Goal: Task Accomplishment & Management: Complete application form

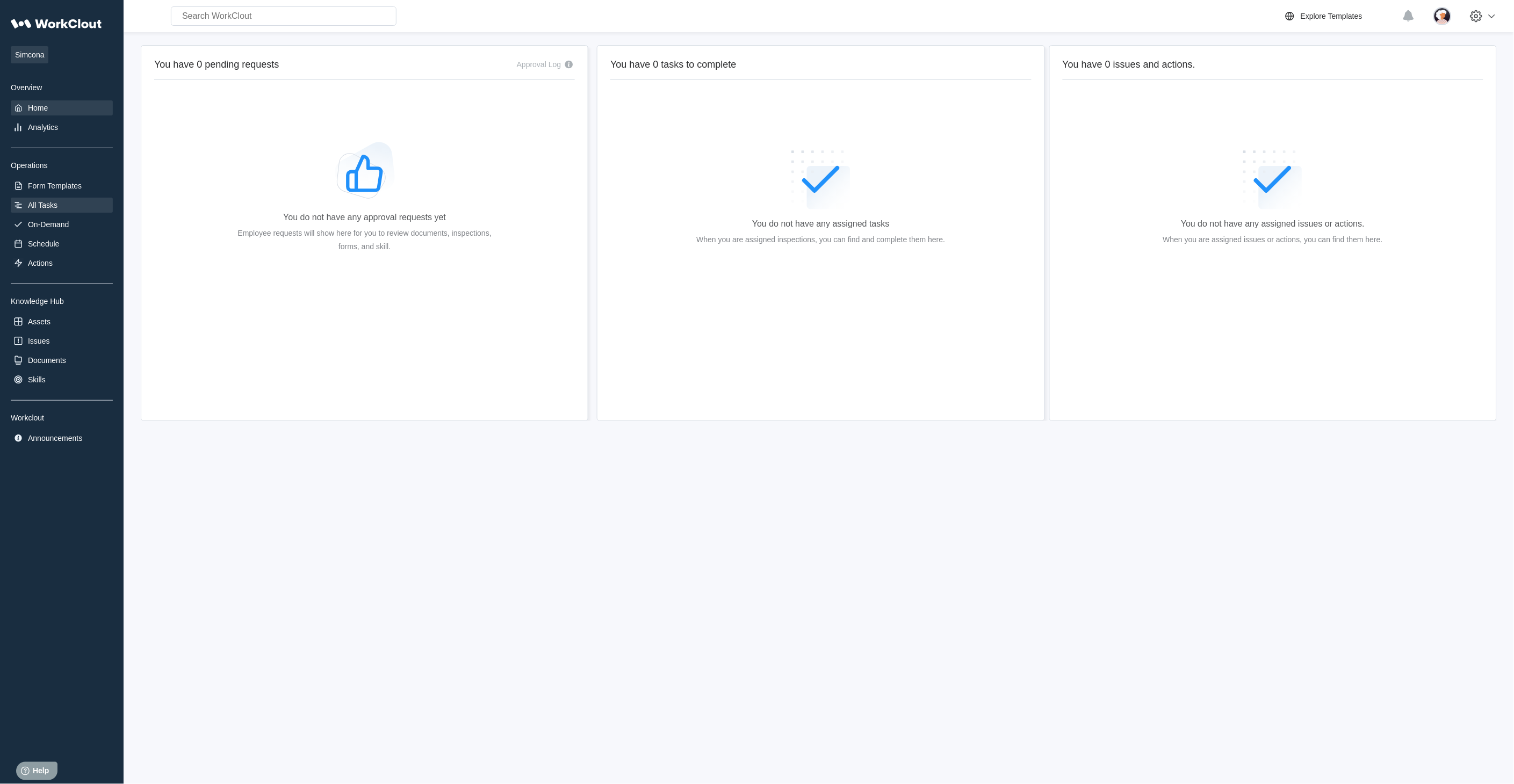
click at [42, 205] on div "All Tasks" at bounding box center [43, 205] width 30 height 8
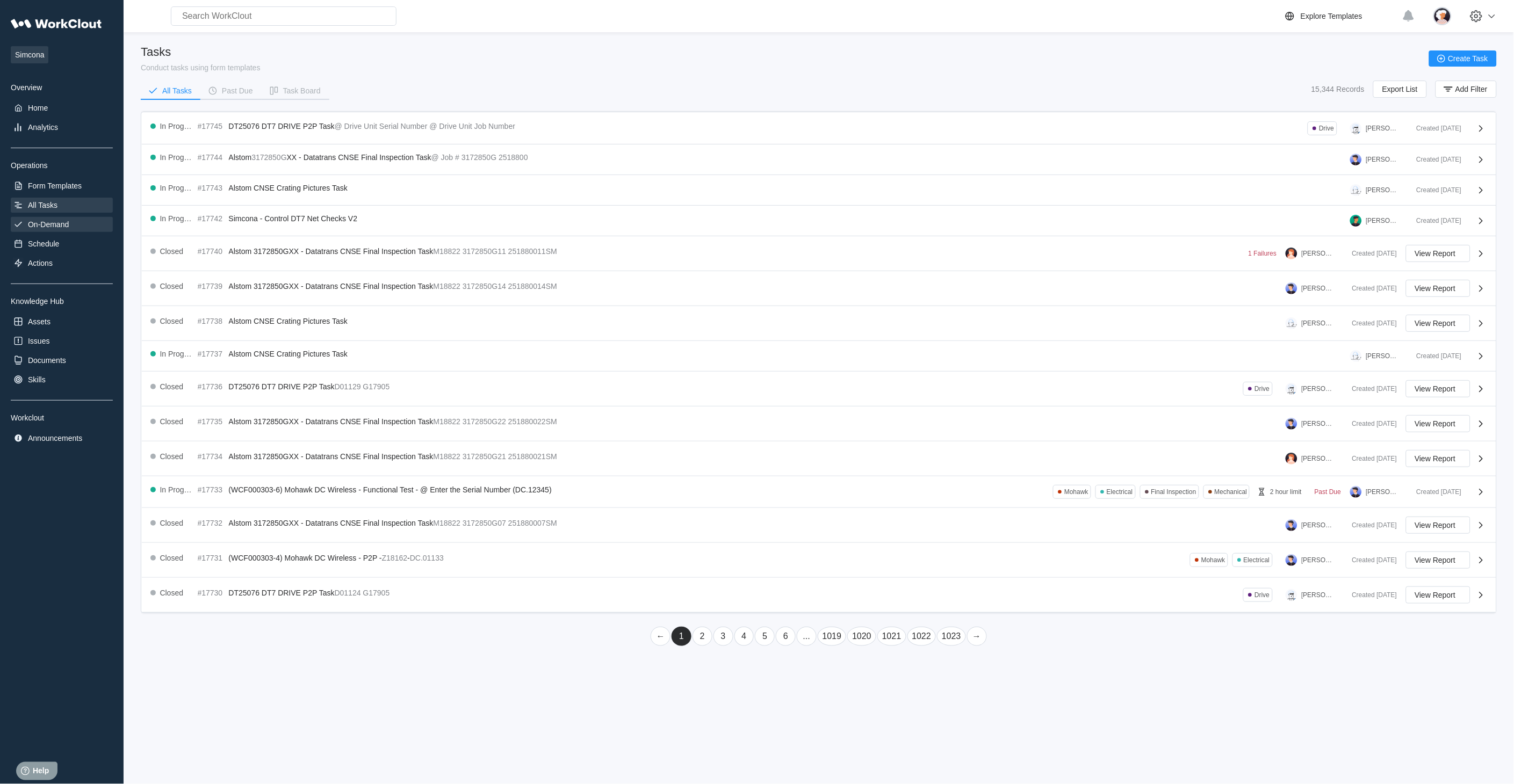
click at [54, 221] on div "On-Demand" at bounding box center [49, 224] width 41 height 8
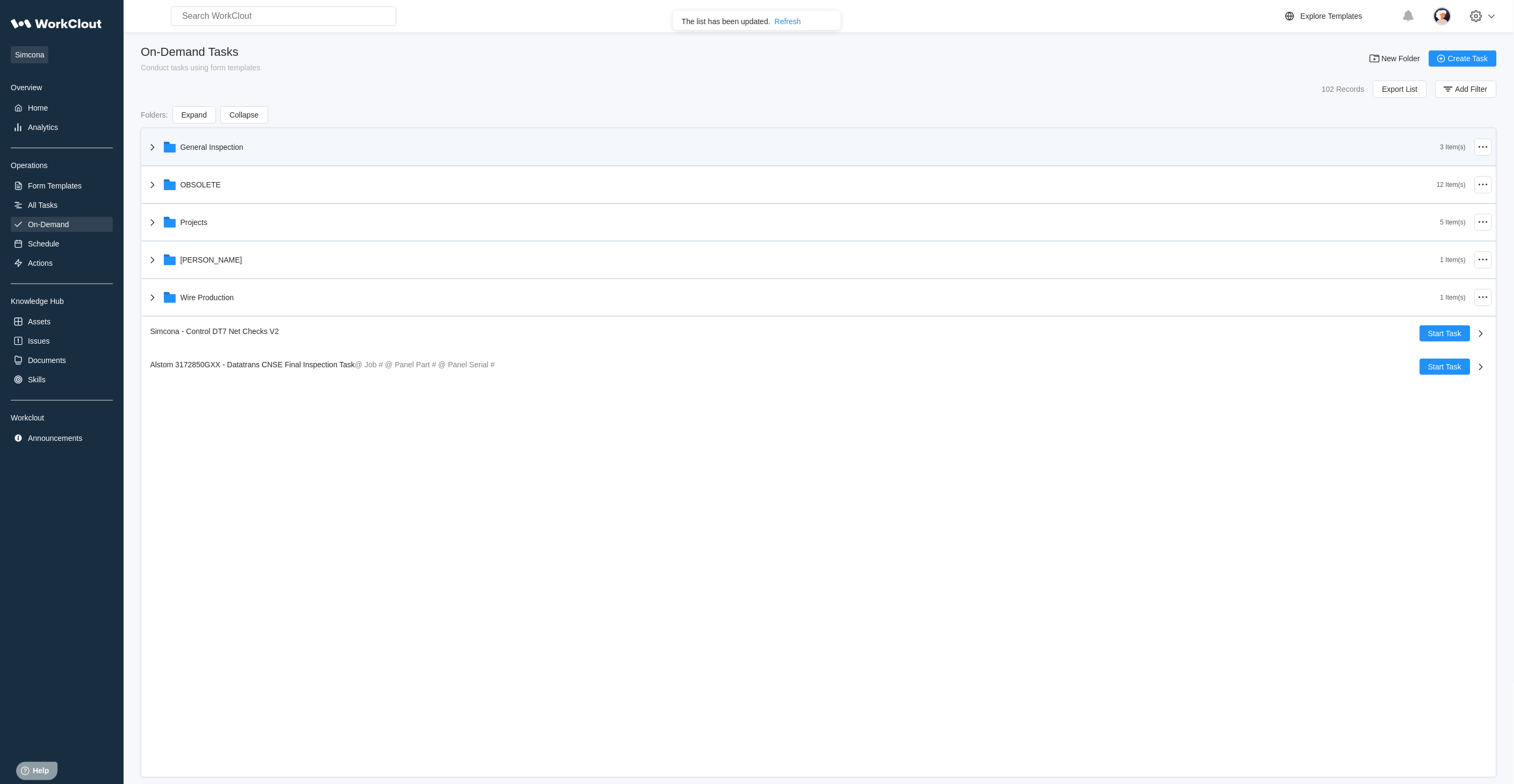
click at [197, 155] on div "General Inspection" at bounding box center [794, 147] width 1295 height 28
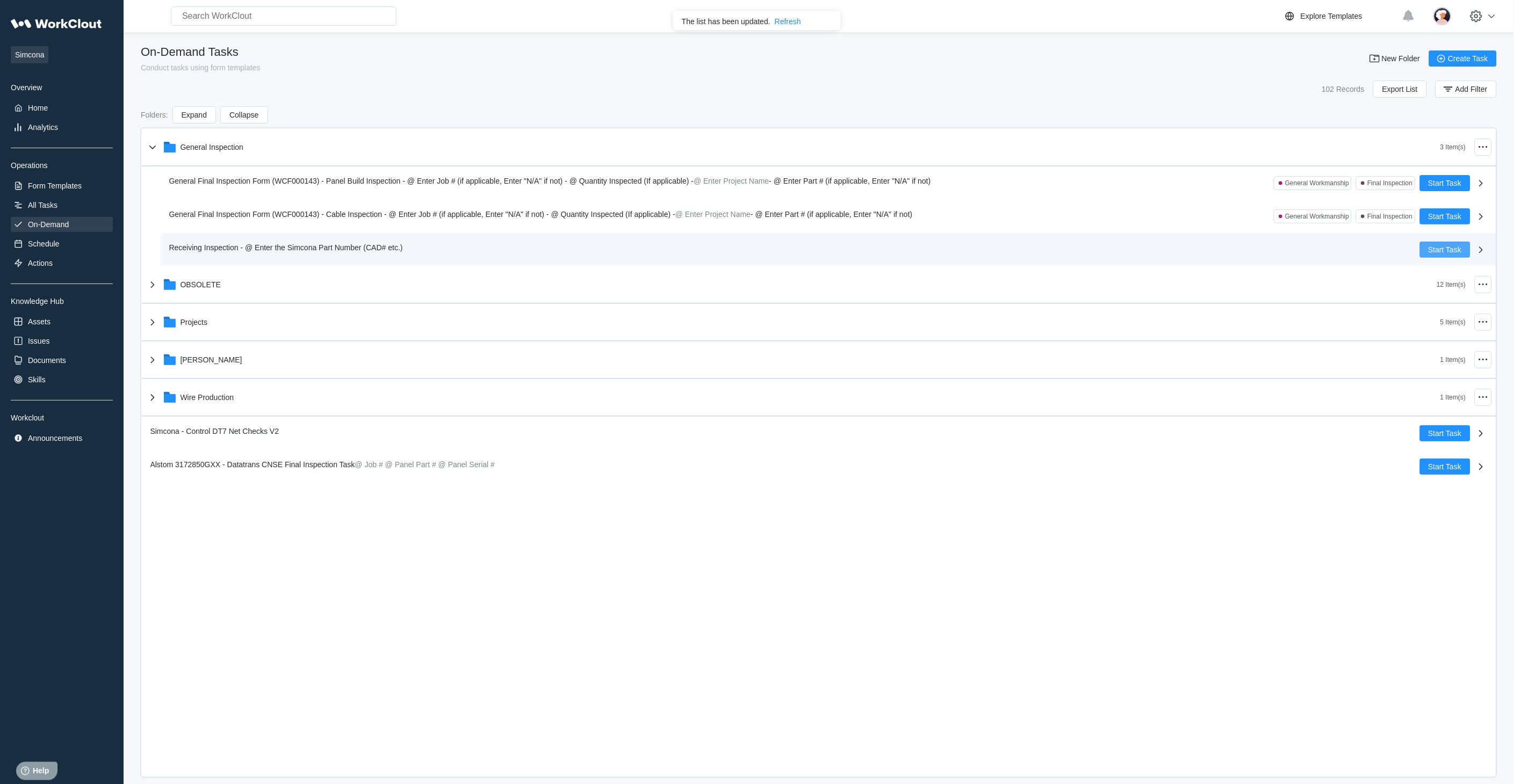
click at [1433, 250] on span "Start Task" at bounding box center [1445, 250] width 34 height 8
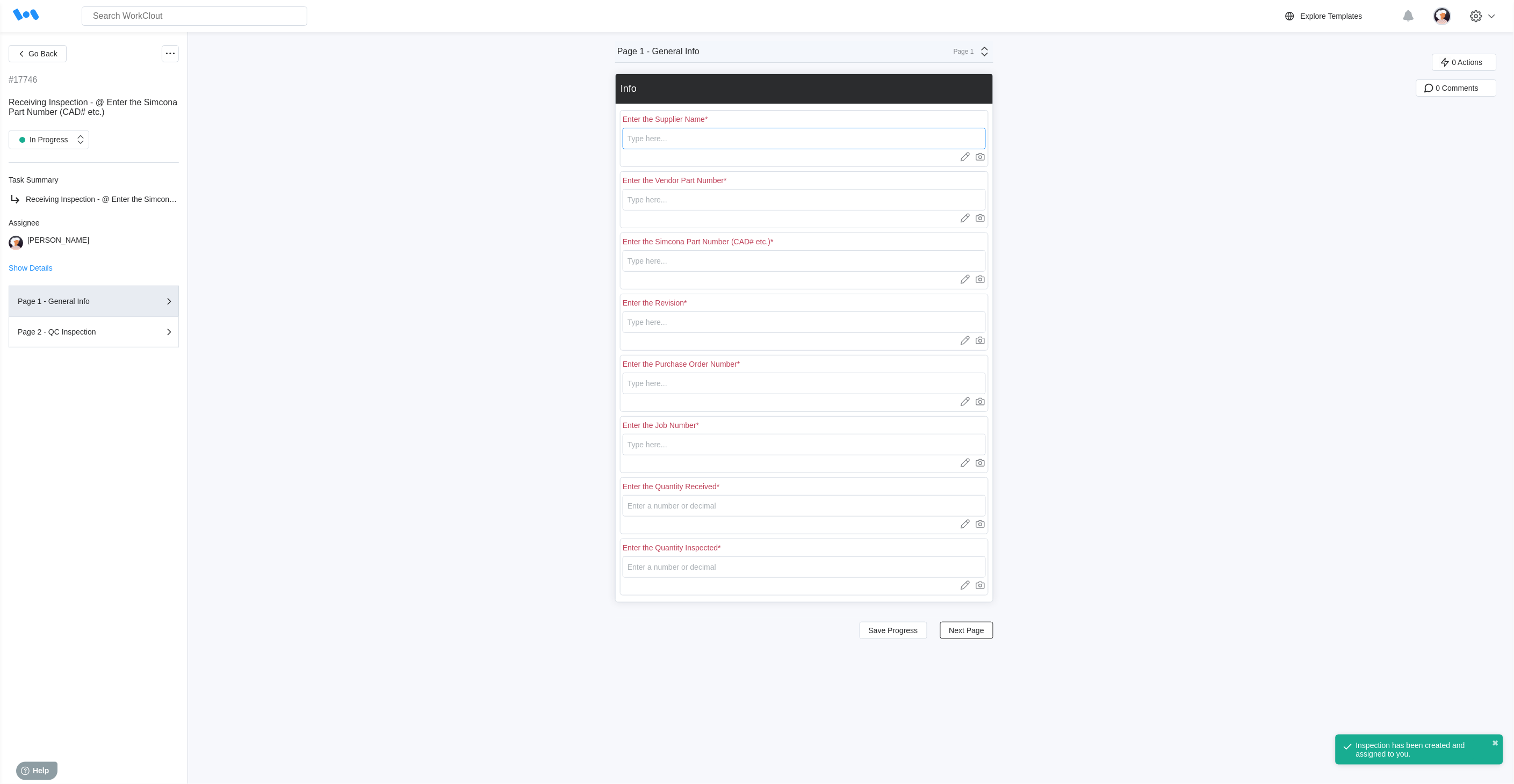
click at [666, 143] on input "text" at bounding box center [804, 139] width 363 height 21
type input "RE [PERSON_NAME]"
click at [675, 201] on input "text" at bounding box center [804, 199] width 363 height 21
drag, startPoint x: 675, startPoint y: 201, endPoint x: 605, endPoint y: 203, distance: 70.0
click at [605, 203] on div "Go Back #17746 Receiving Inspection - @ Enter the Simcona Part Number (CAD# etc…" at bounding box center [757, 408] width 1514 height 752
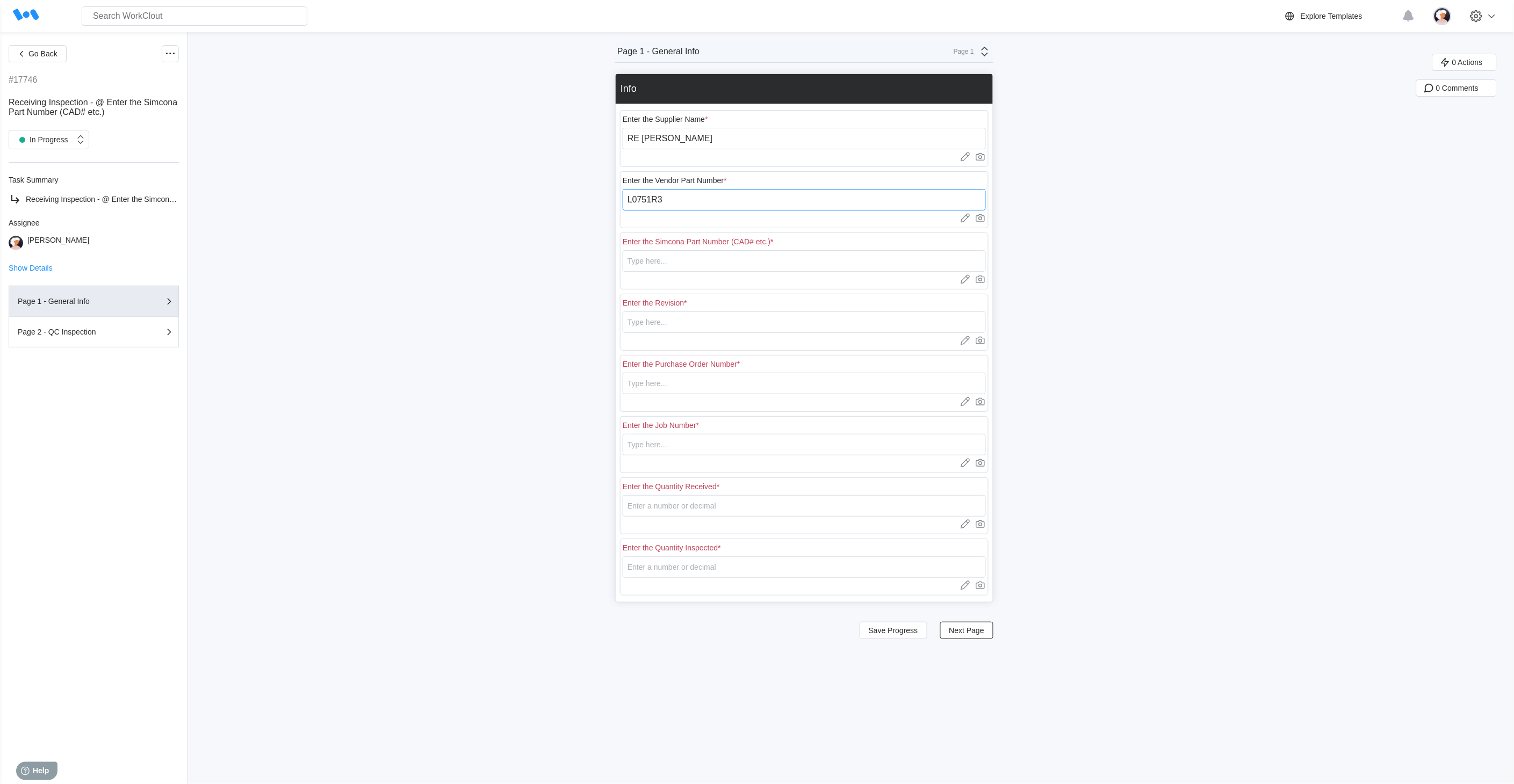
type input "L0751R3"
click at [661, 266] on input "text" at bounding box center [804, 261] width 363 height 21
paste input "L0751R3"
type input "L0751R3"
click at [672, 317] on input "text" at bounding box center [804, 322] width 363 height 21
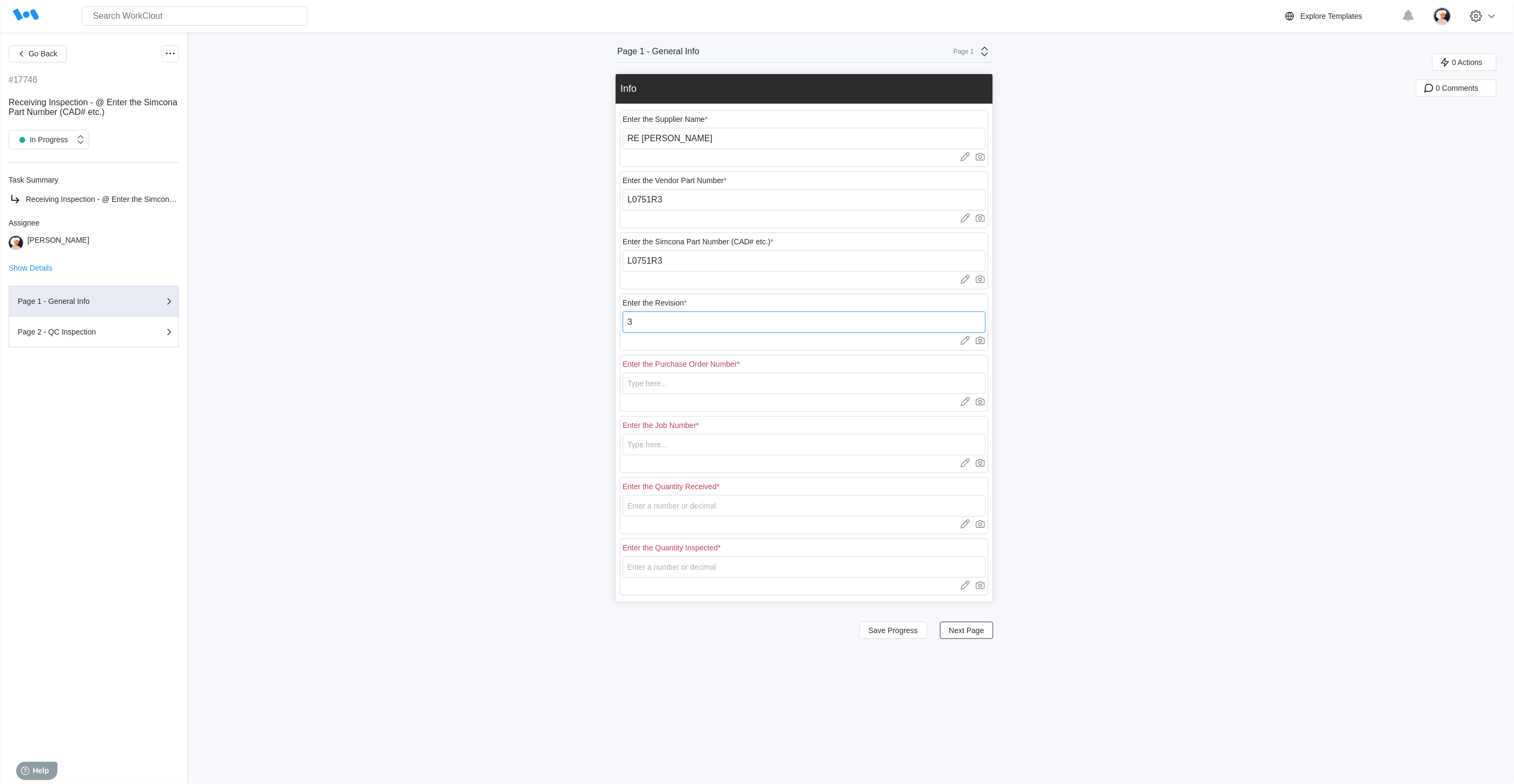
type input "3"
click at [678, 379] on input "text" at bounding box center [804, 384] width 363 height 21
type input "18522"
click at [723, 442] on input "text" at bounding box center [804, 445] width 363 height 21
type input "N/A"
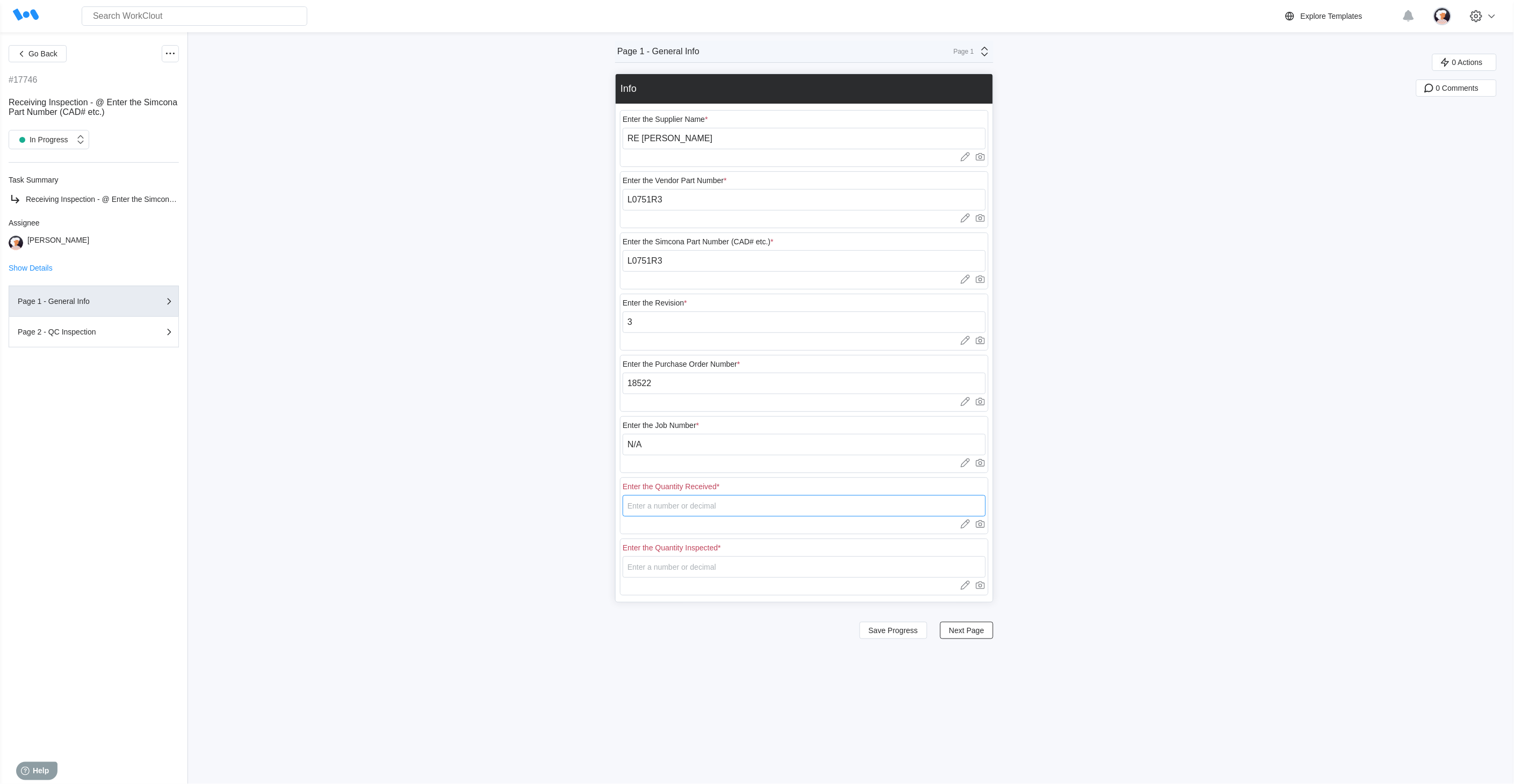
click at [657, 512] on input "number" at bounding box center [804, 505] width 363 height 21
type input "35"
click at [662, 571] on input "number" at bounding box center [804, 567] width 363 height 21
type input "8"
click at [957, 632] on span "Next Page" at bounding box center [967, 630] width 35 height 8
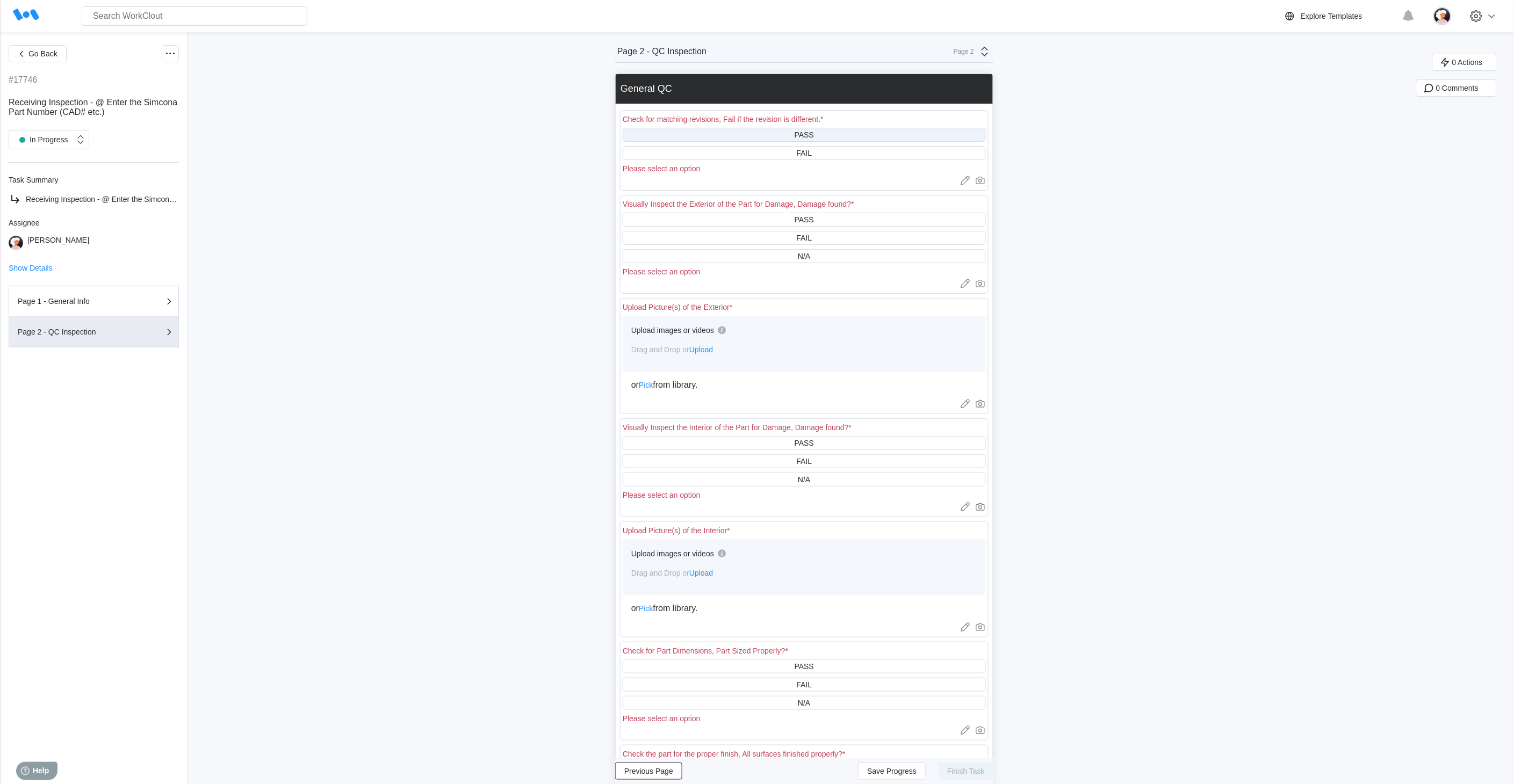
click at [705, 133] on div "PASS" at bounding box center [804, 135] width 363 height 14
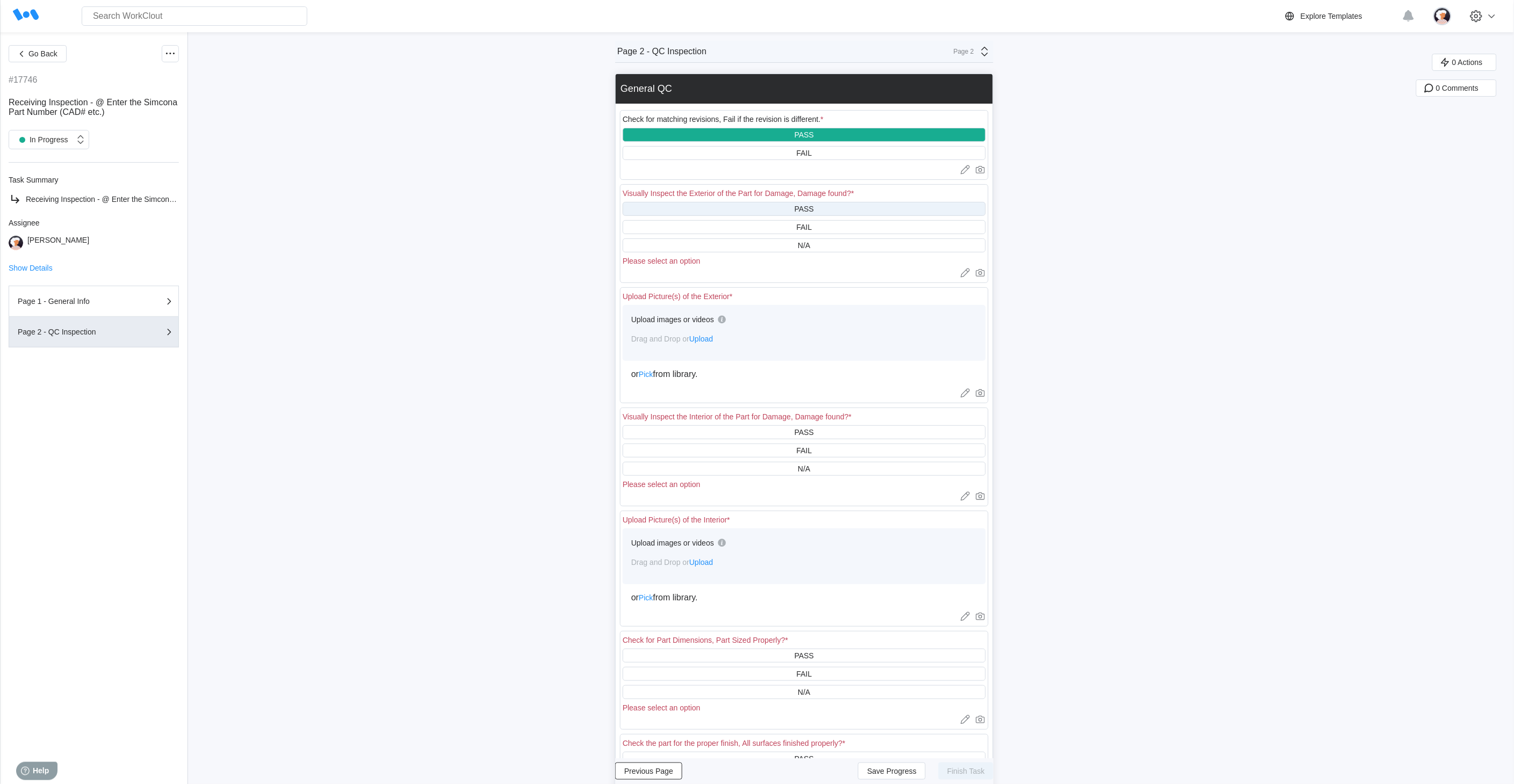
click at [710, 209] on div "PASS" at bounding box center [804, 209] width 363 height 14
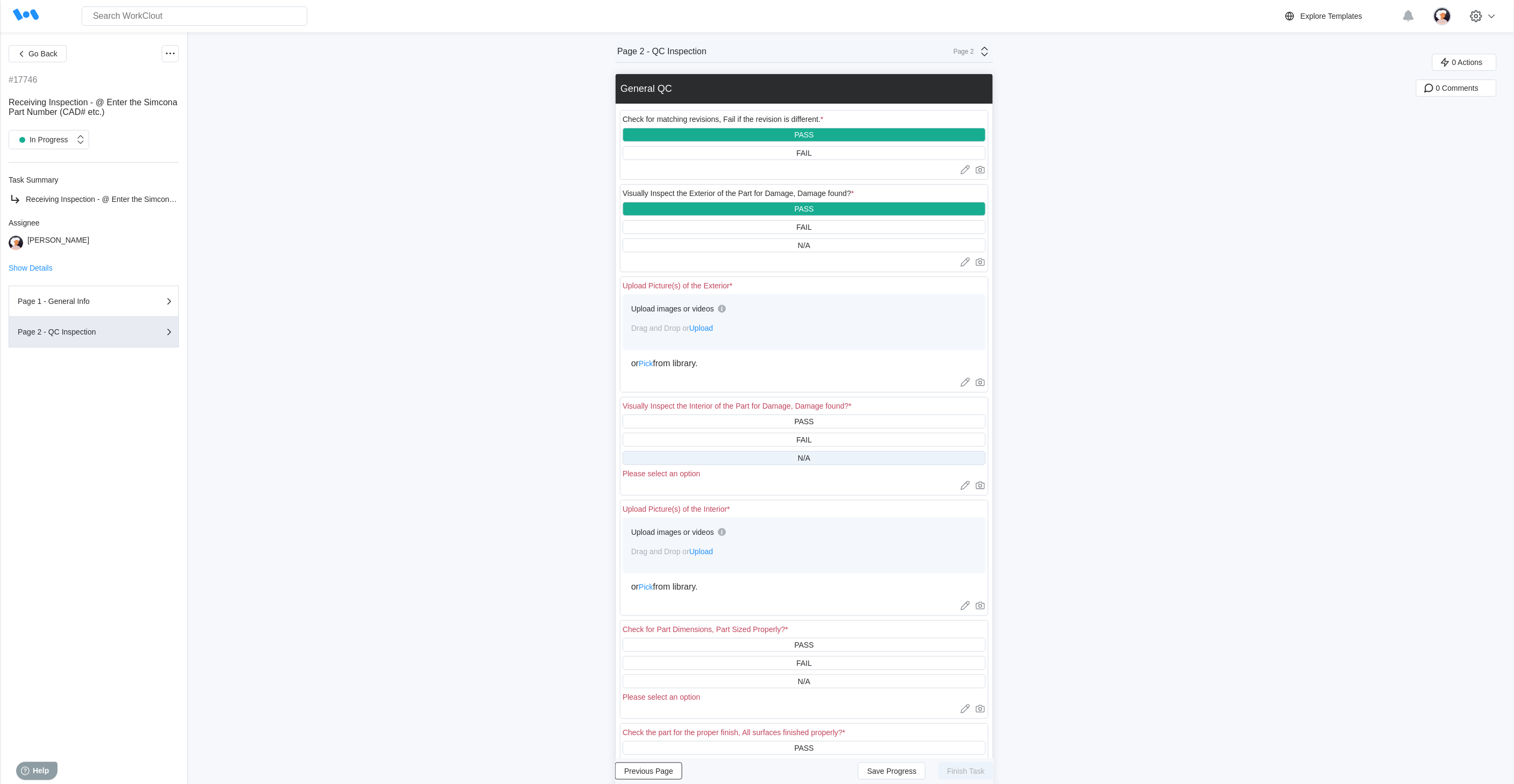
click at [788, 453] on div "N/A" at bounding box center [804, 458] width 363 height 14
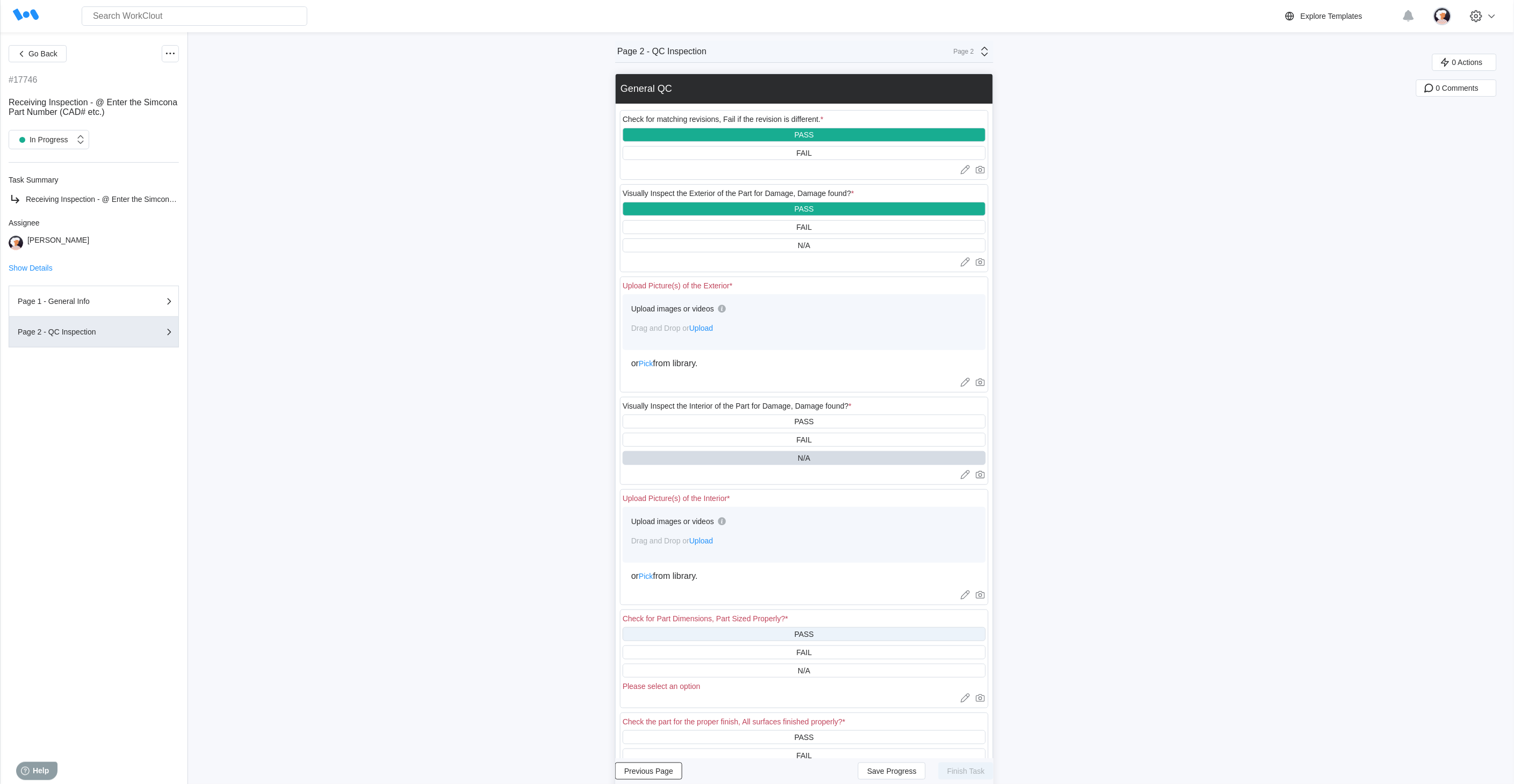
click at [763, 630] on div "PASS" at bounding box center [804, 634] width 363 height 14
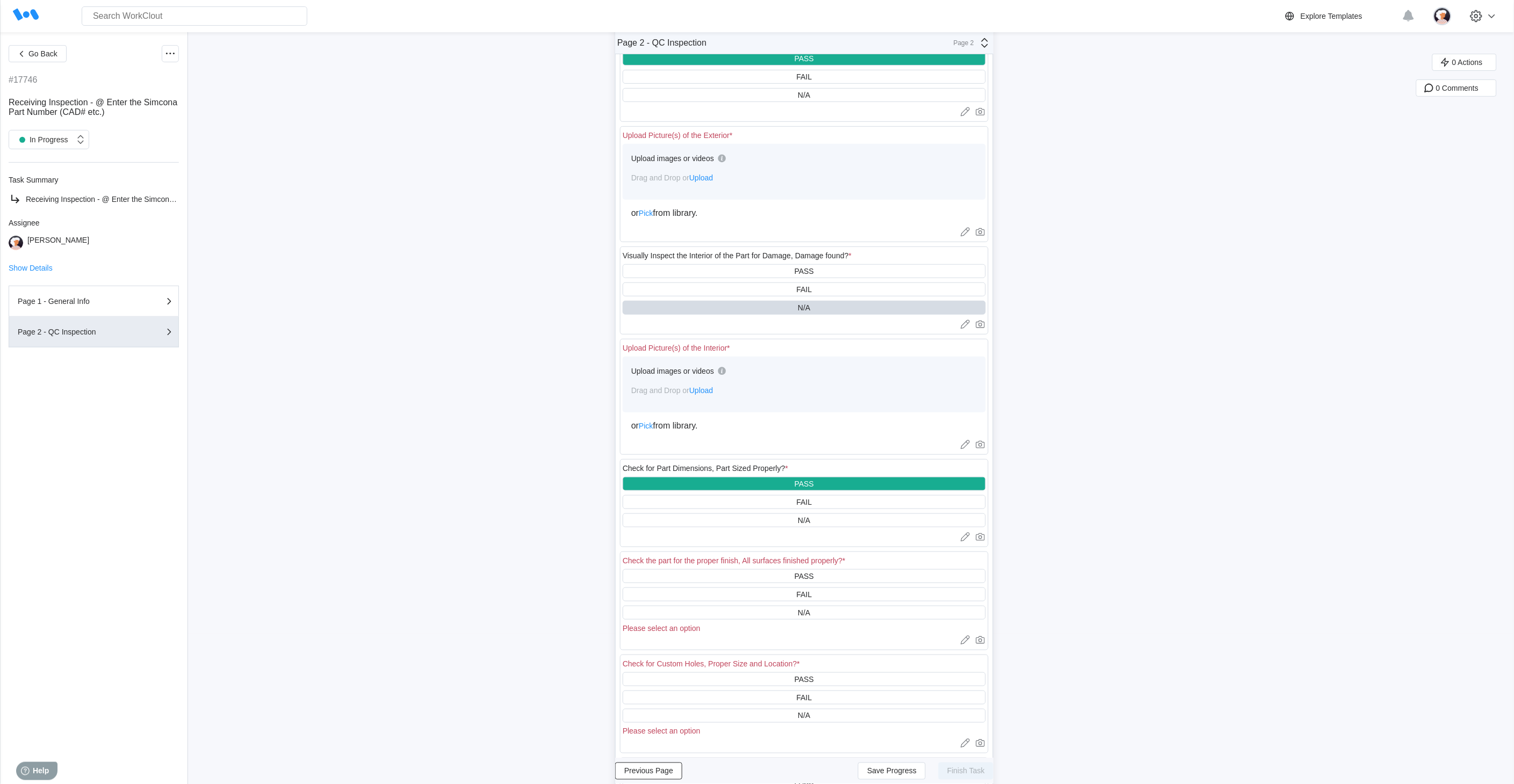
scroll to position [179, 0]
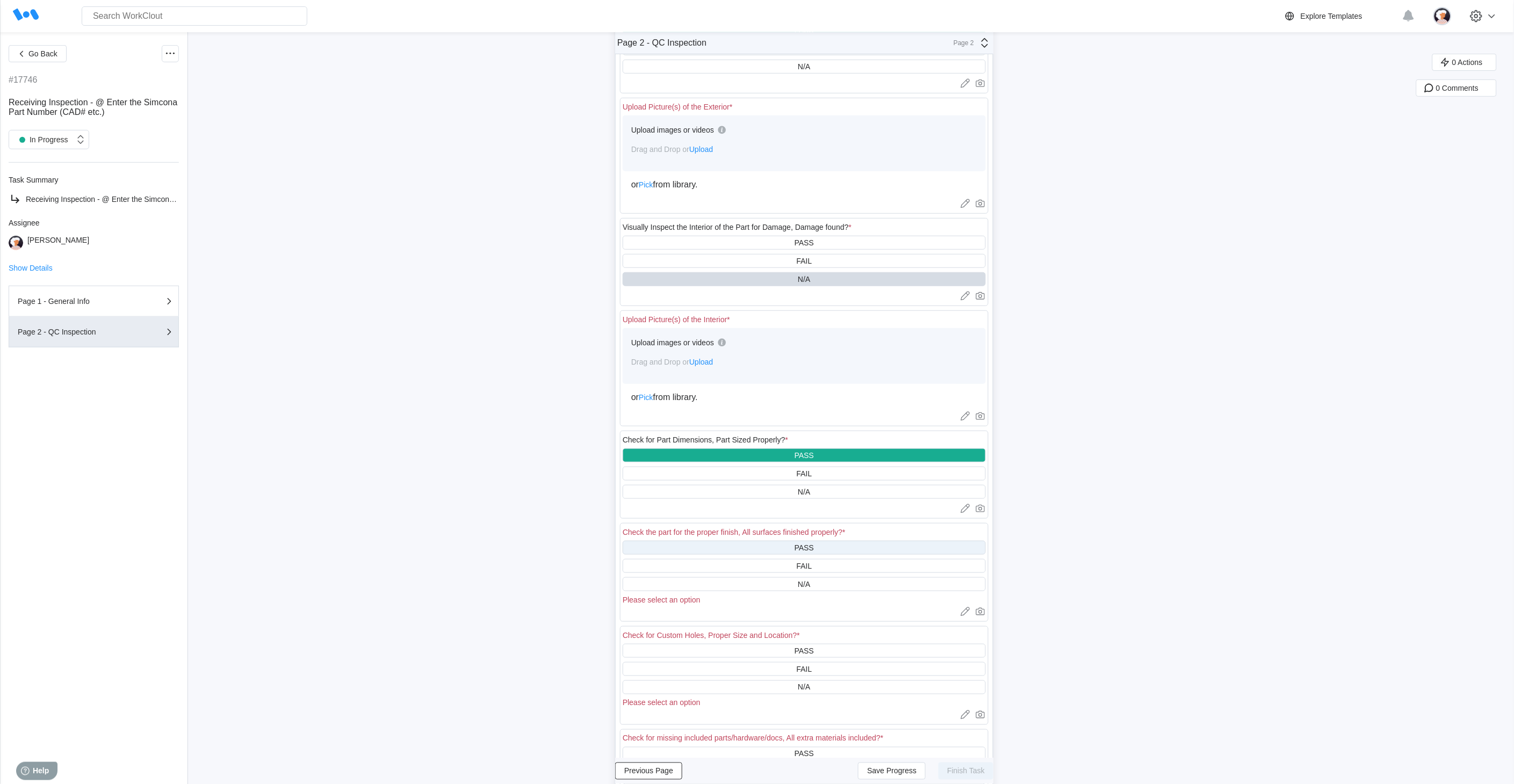
click at [758, 543] on div "PASS" at bounding box center [804, 547] width 363 height 14
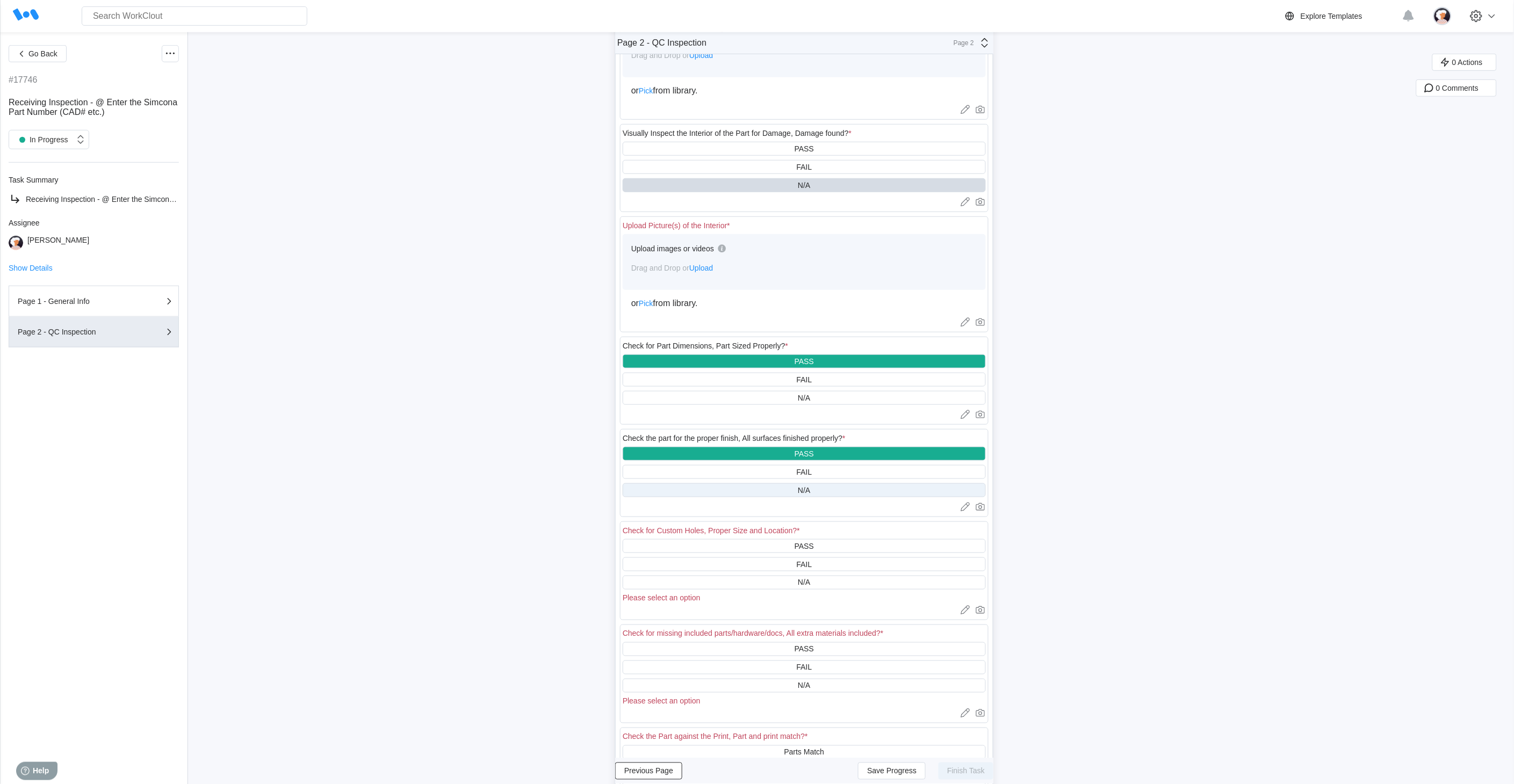
scroll to position [298, 0]
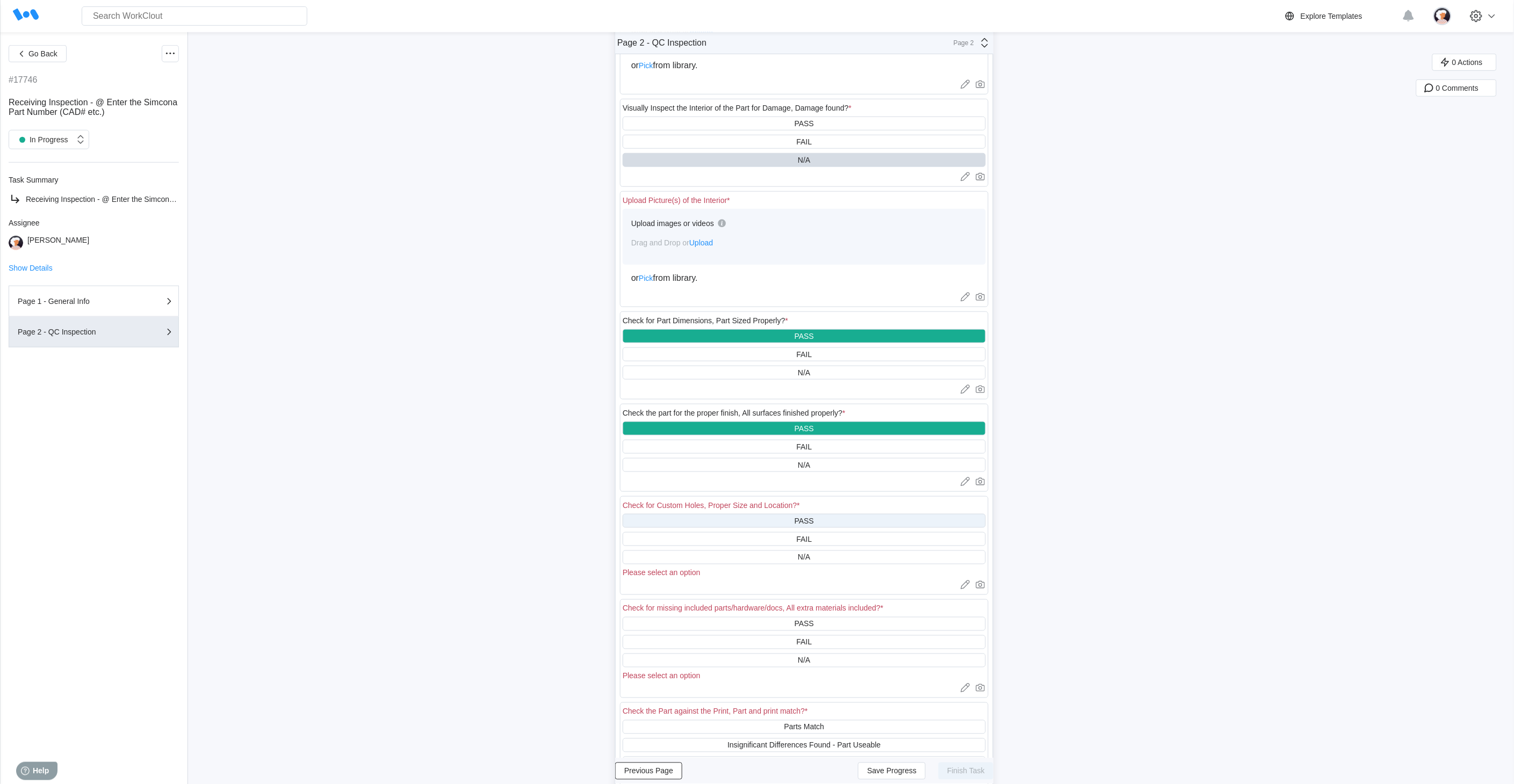
click at [759, 518] on div "PASS" at bounding box center [804, 521] width 363 height 14
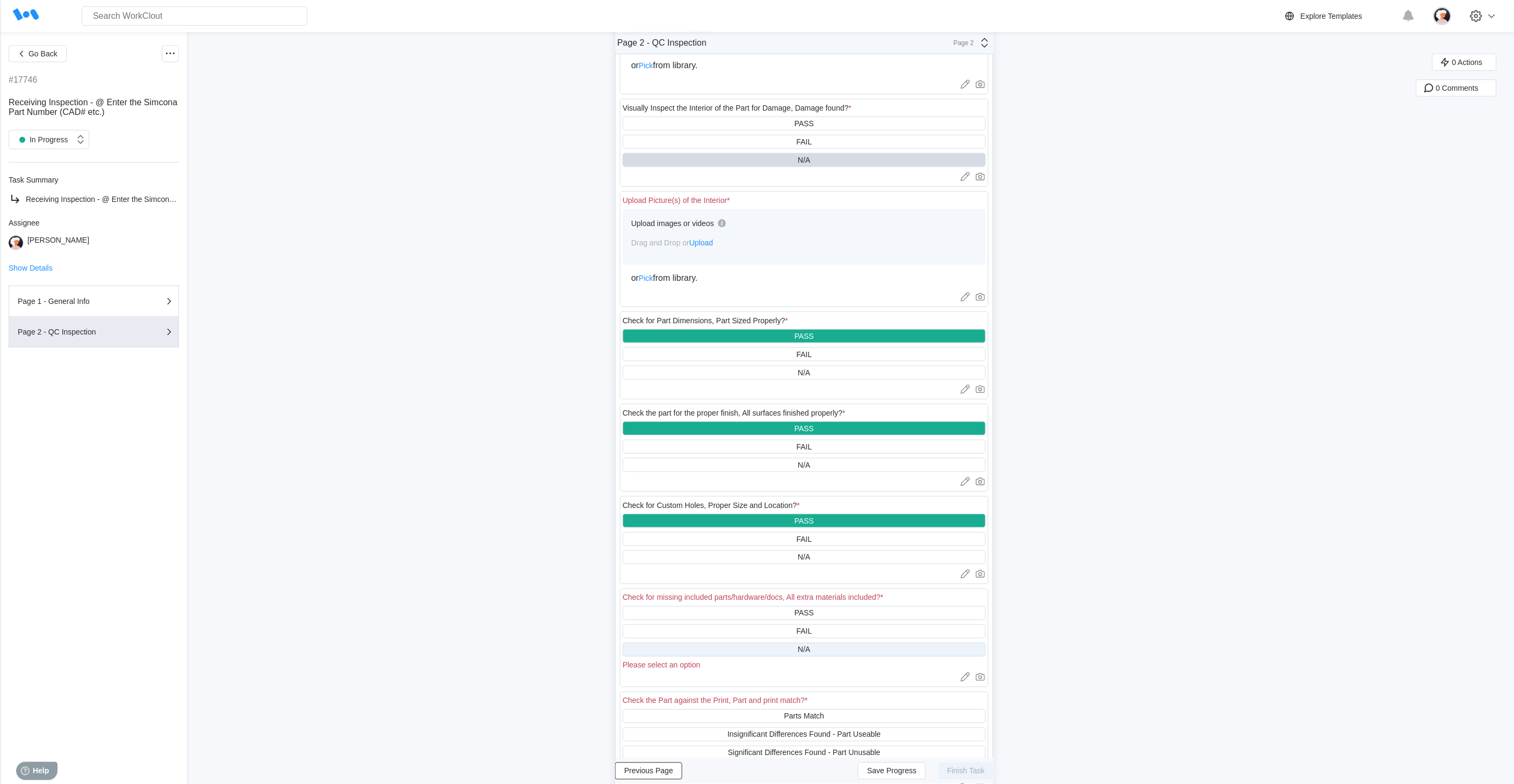
click at [767, 650] on div "N/A" at bounding box center [804, 649] width 363 height 14
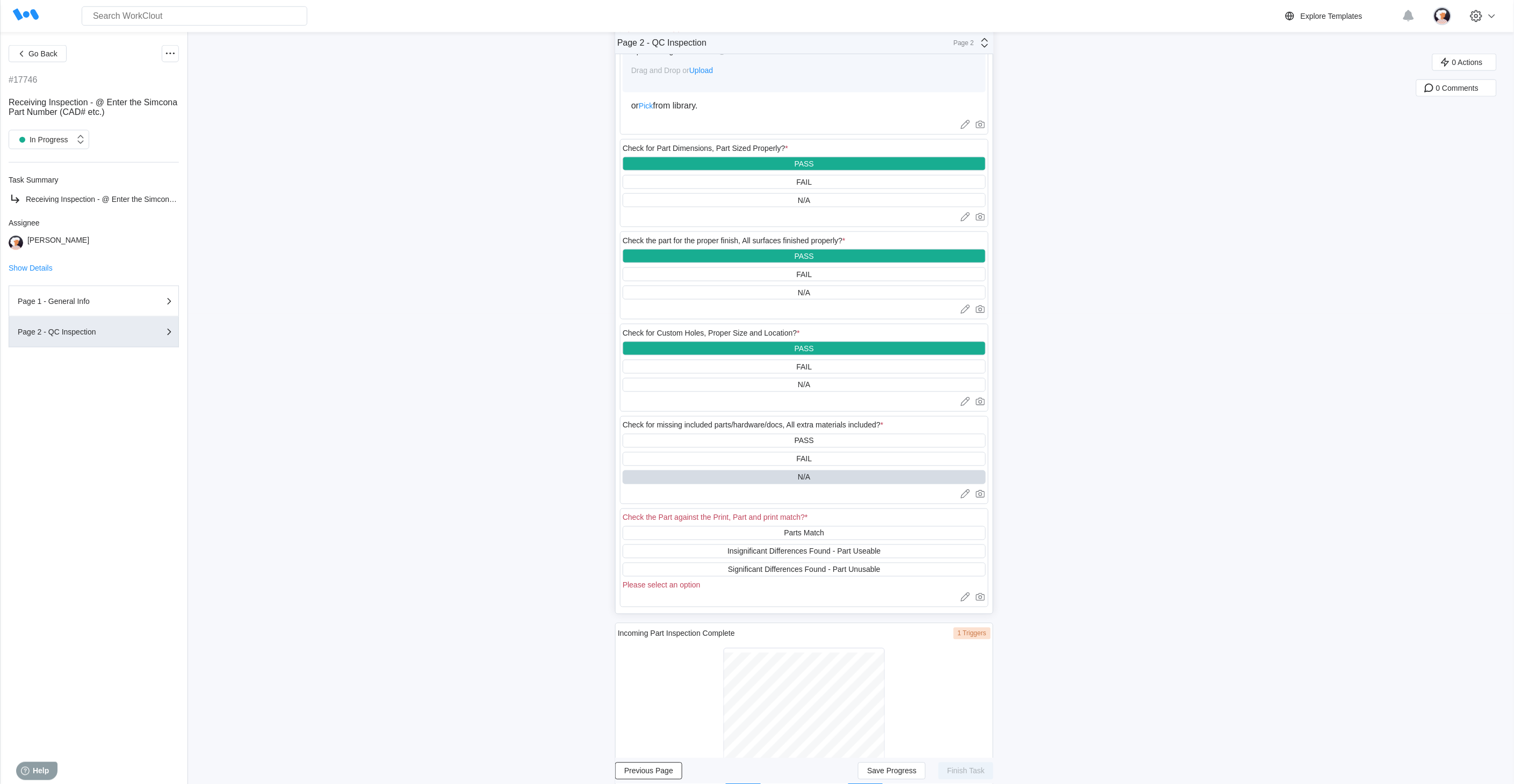
scroll to position [476, 0]
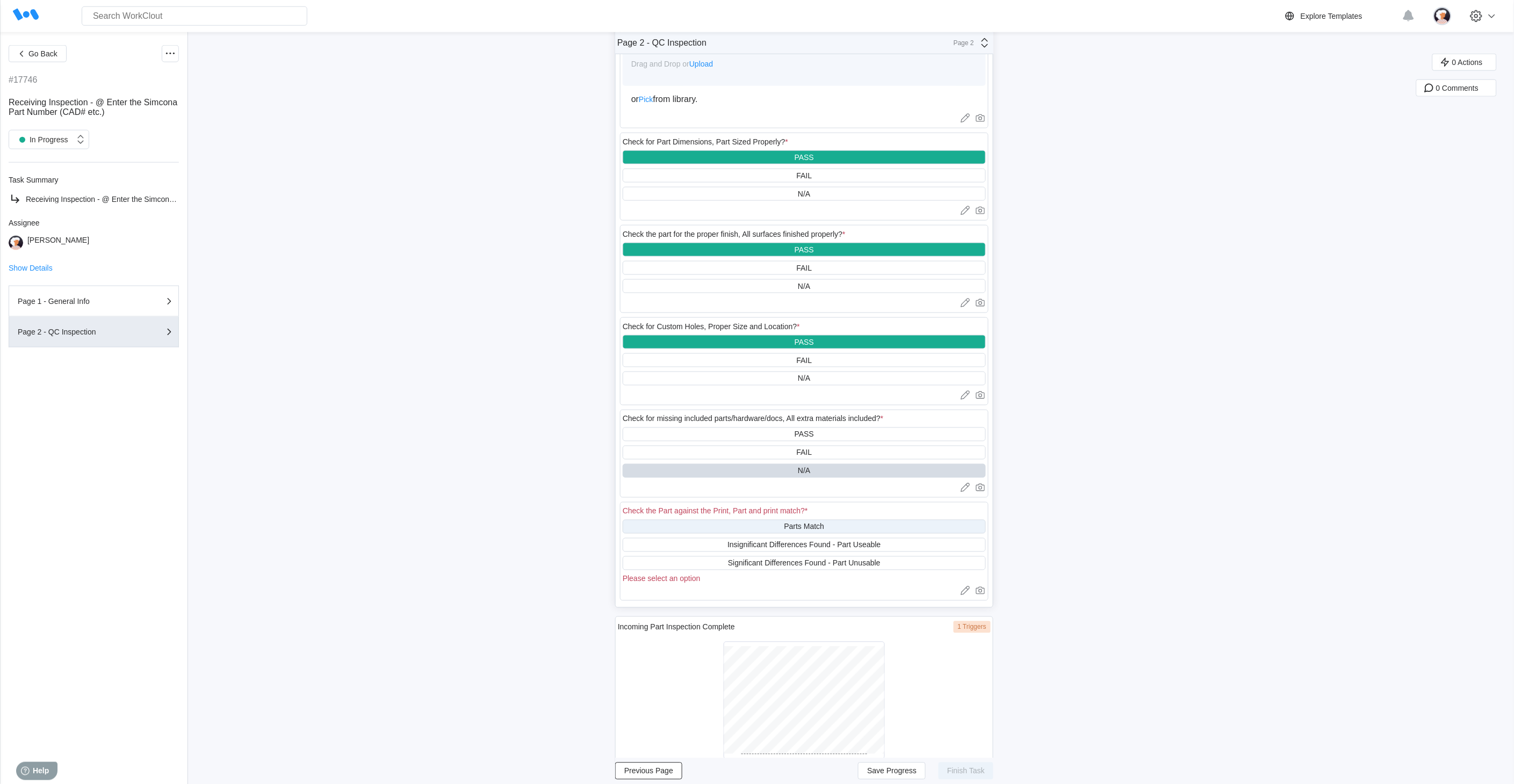
click at [752, 525] on div "Parts Match" at bounding box center [804, 527] width 363 height 14
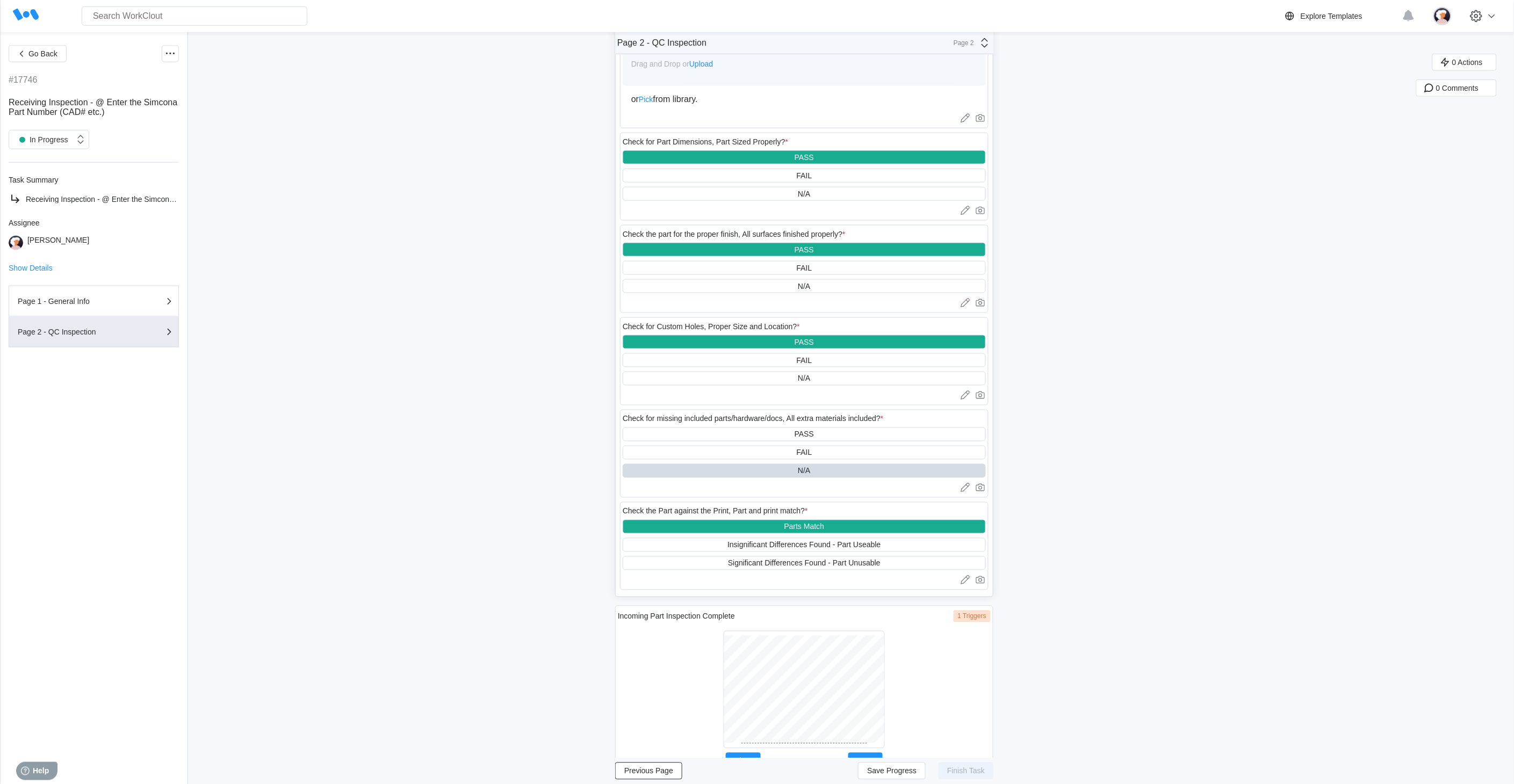
scroll to position [507, 0]
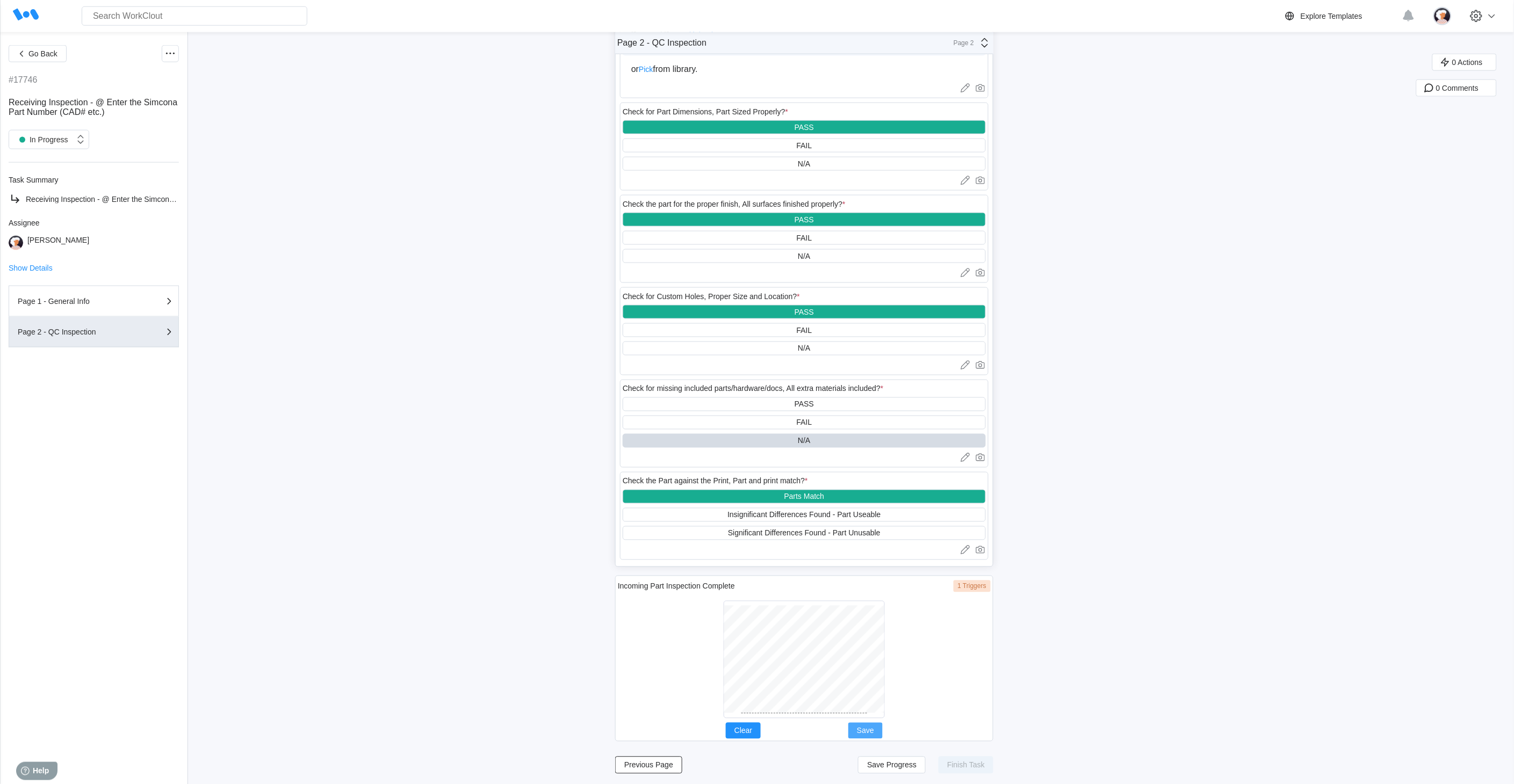
click at [880, 725] on button "Save" at bounding box center [865, 731] width 34 height 16
click at [883, 761] on span "Save Progress" at bounding box center [892, 765] width 50 height 8
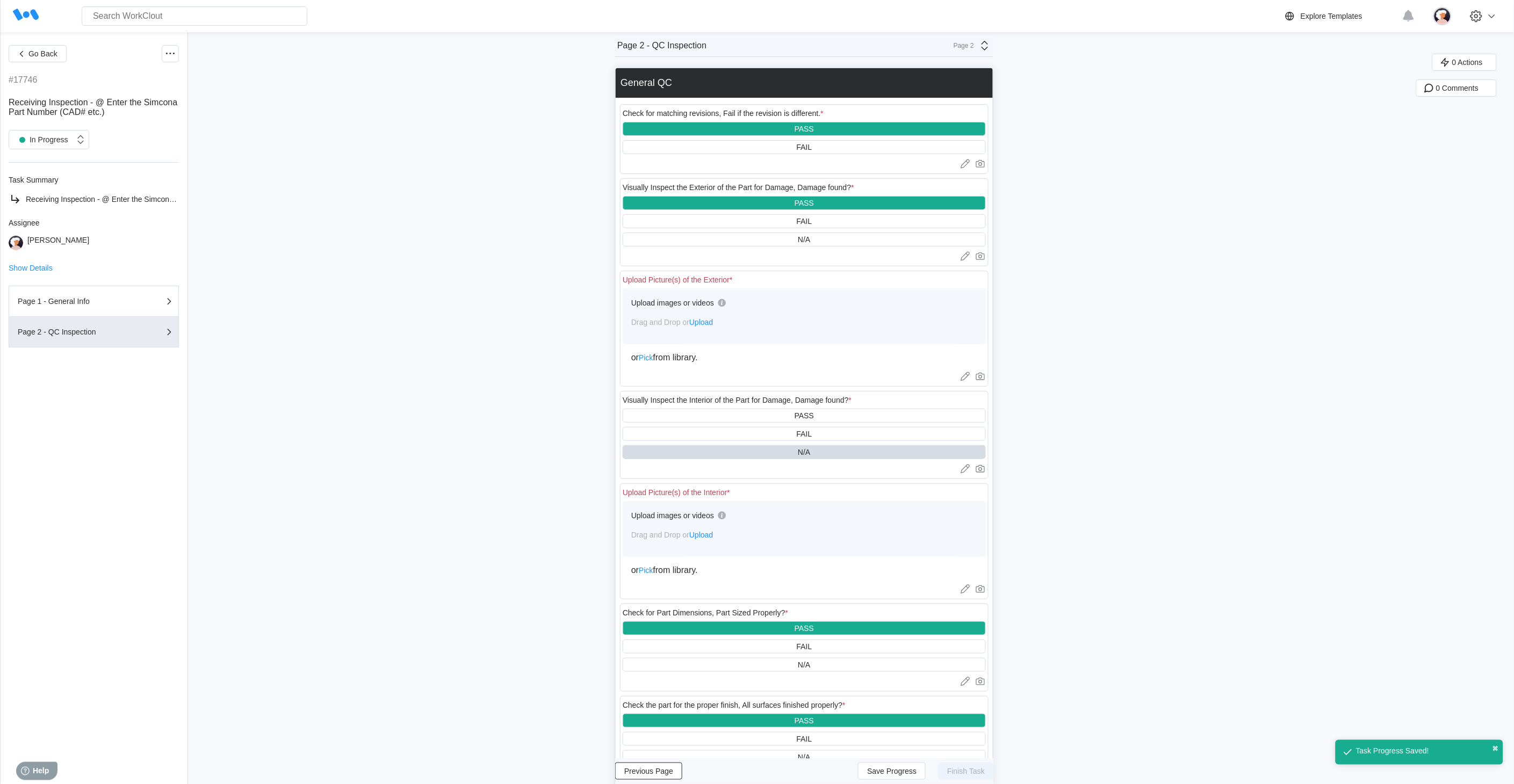
scroll to position [0, 0]
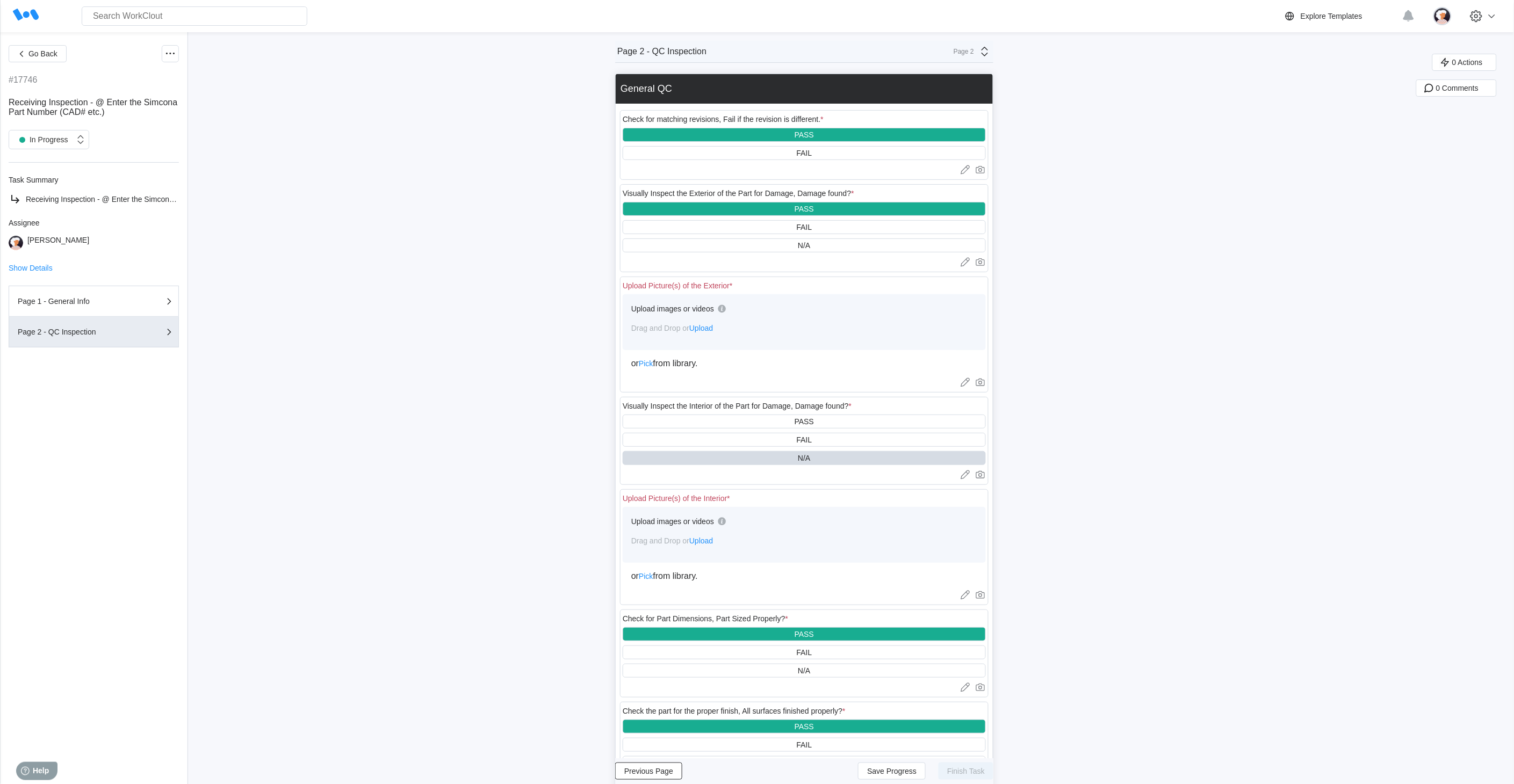
click at [711, 329] on span "Upload" at bounding box center [701, 327] width 24 height 8
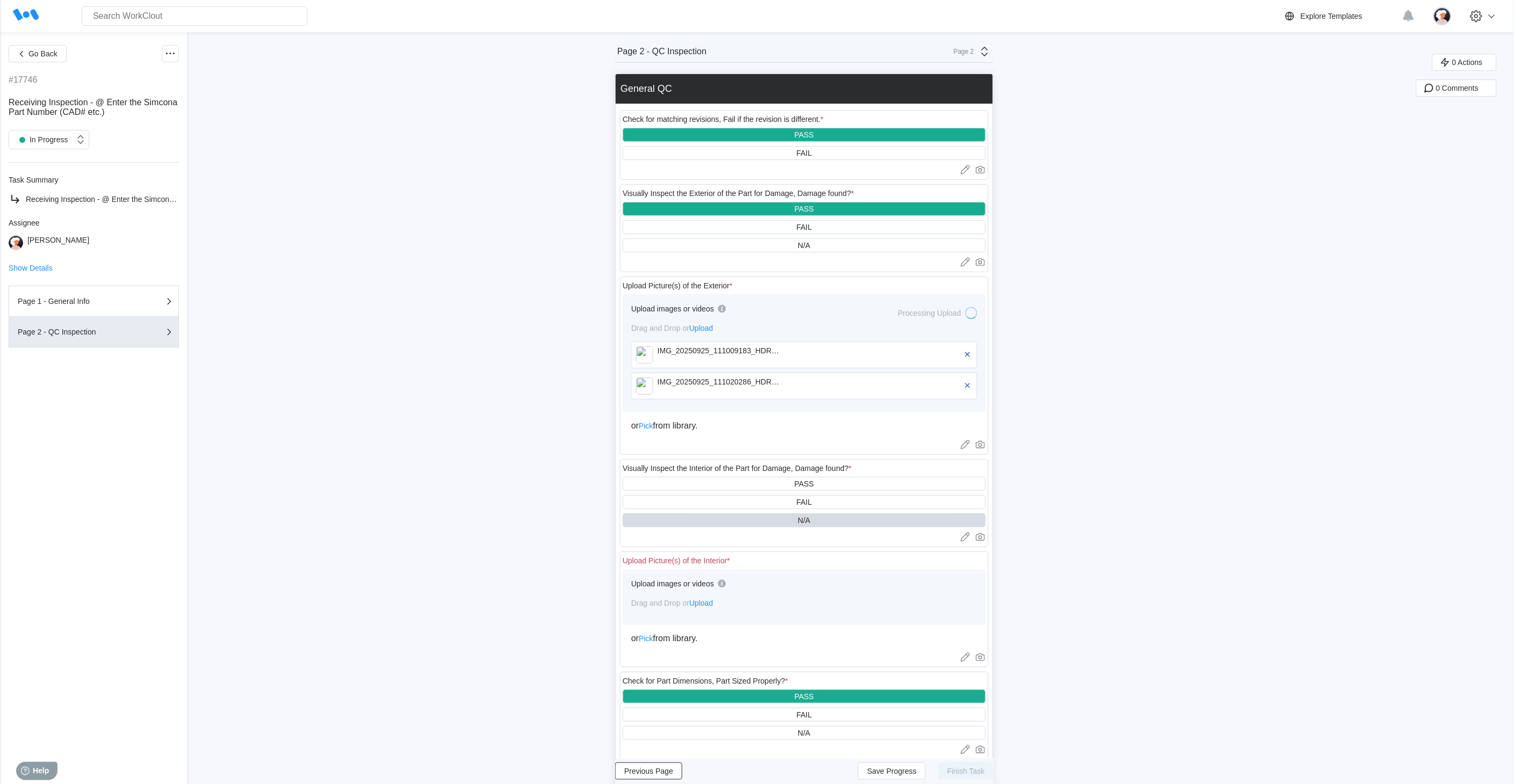
click at [705, 604] on span "Upload" at bounding box center [701, 603] width 24 height 8
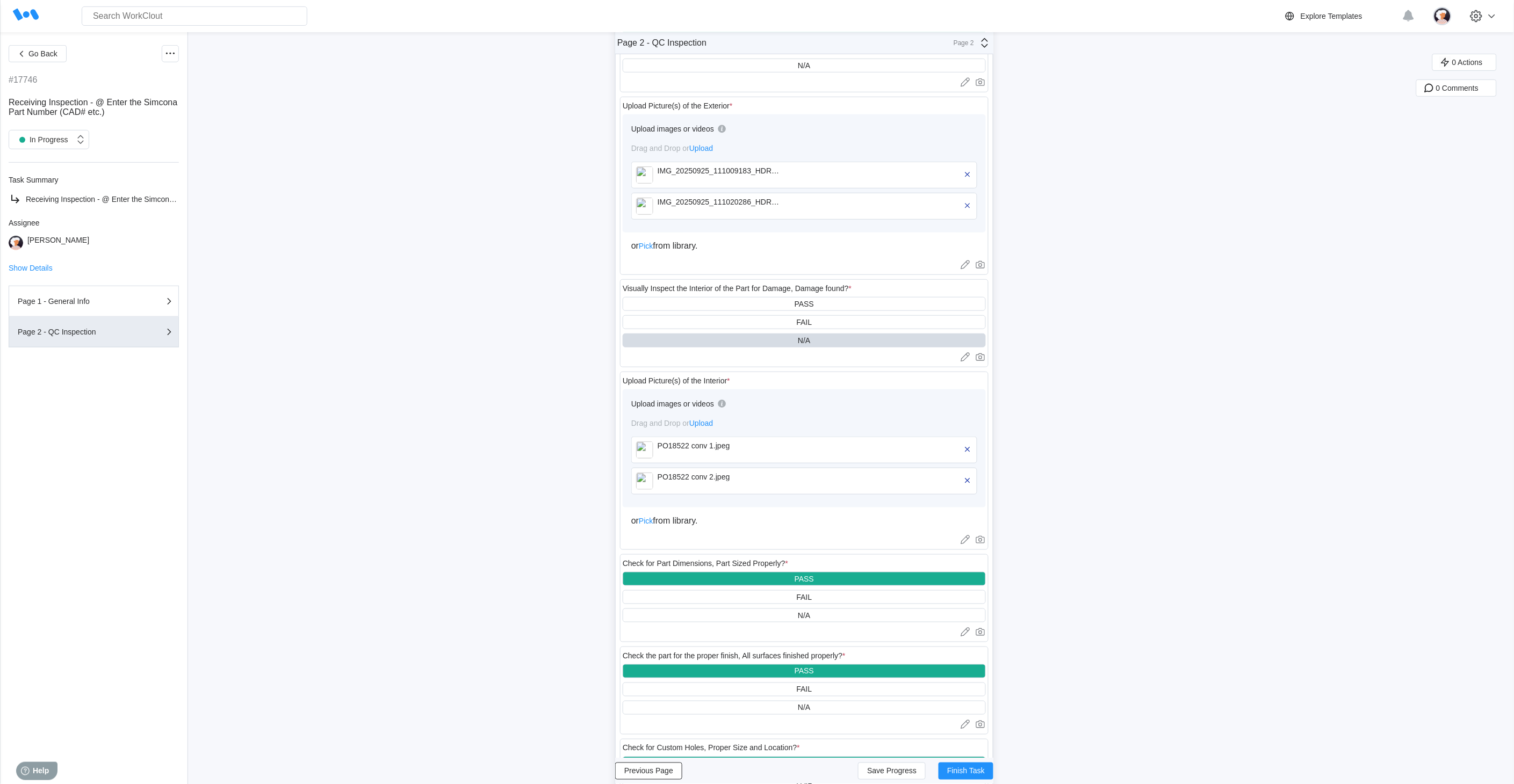
scroll to position [179, 0]
click at [980, 770] on span "Finish Task" at bounding box center [966, 771] width 37 height 8
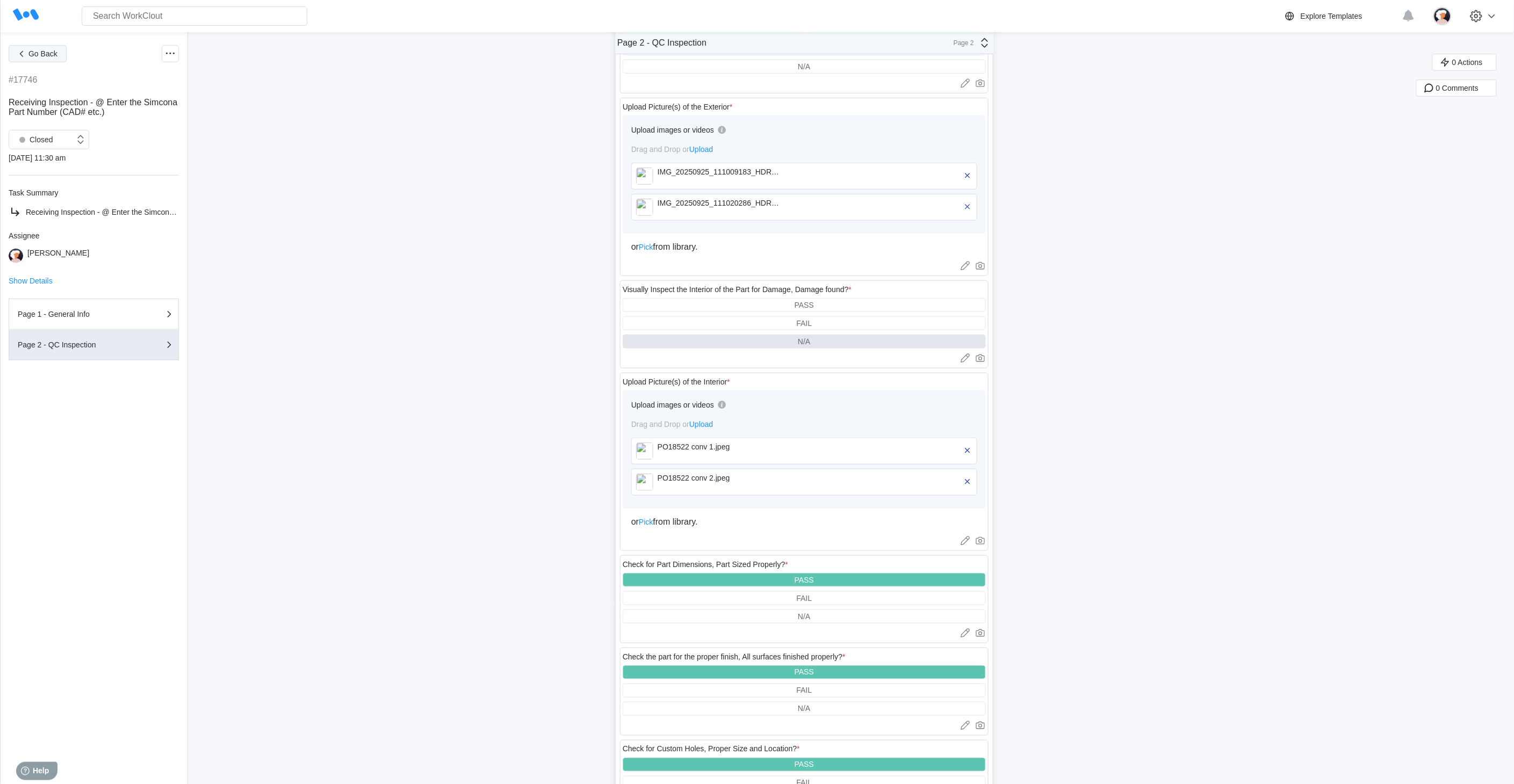
click at [46, 53] on span "Go Back" at bounding box center [43, 54] width 29 height 8
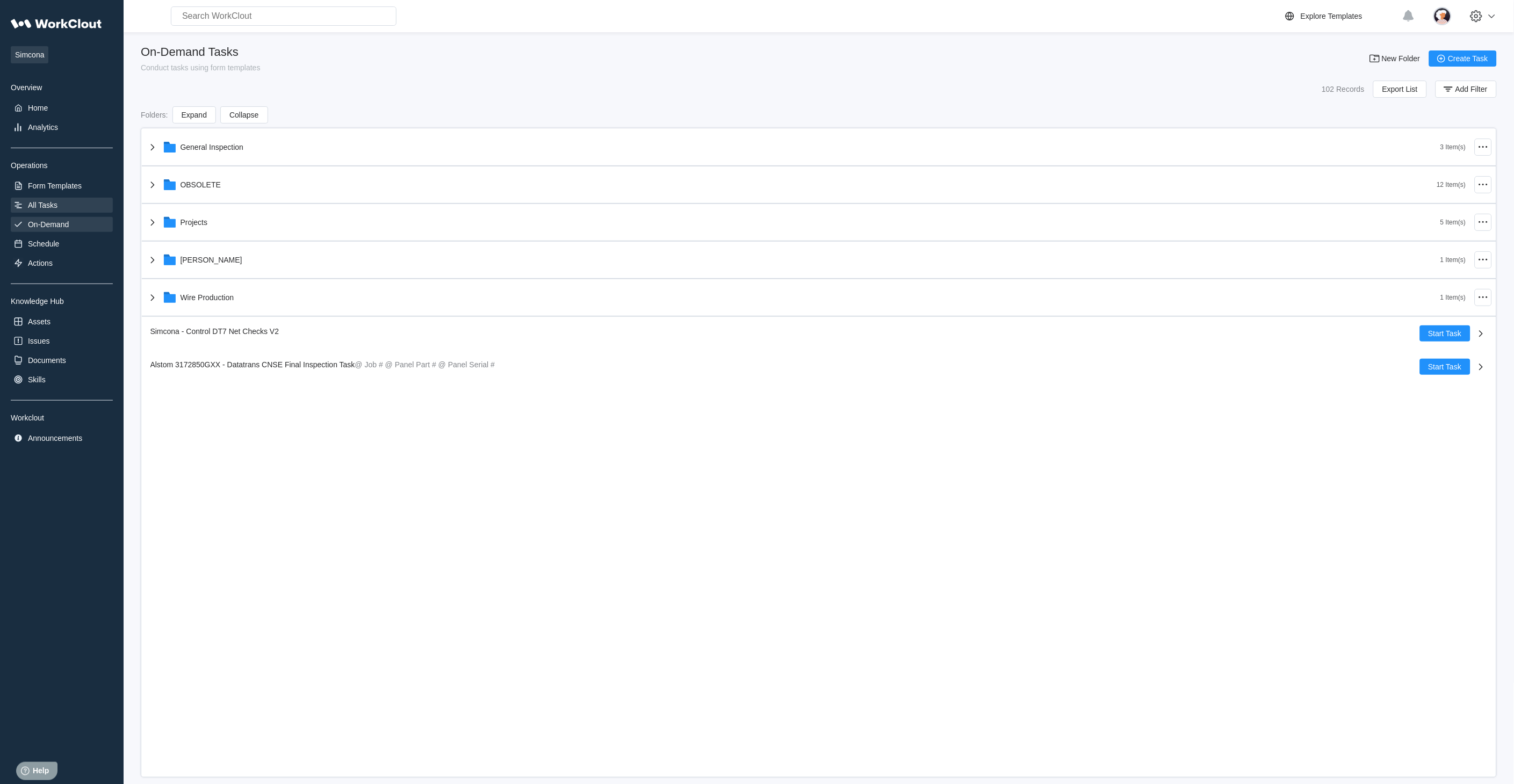
click at [54, 199] on div "All Tasks" at bounding box center [62, 206] width 102 height 15
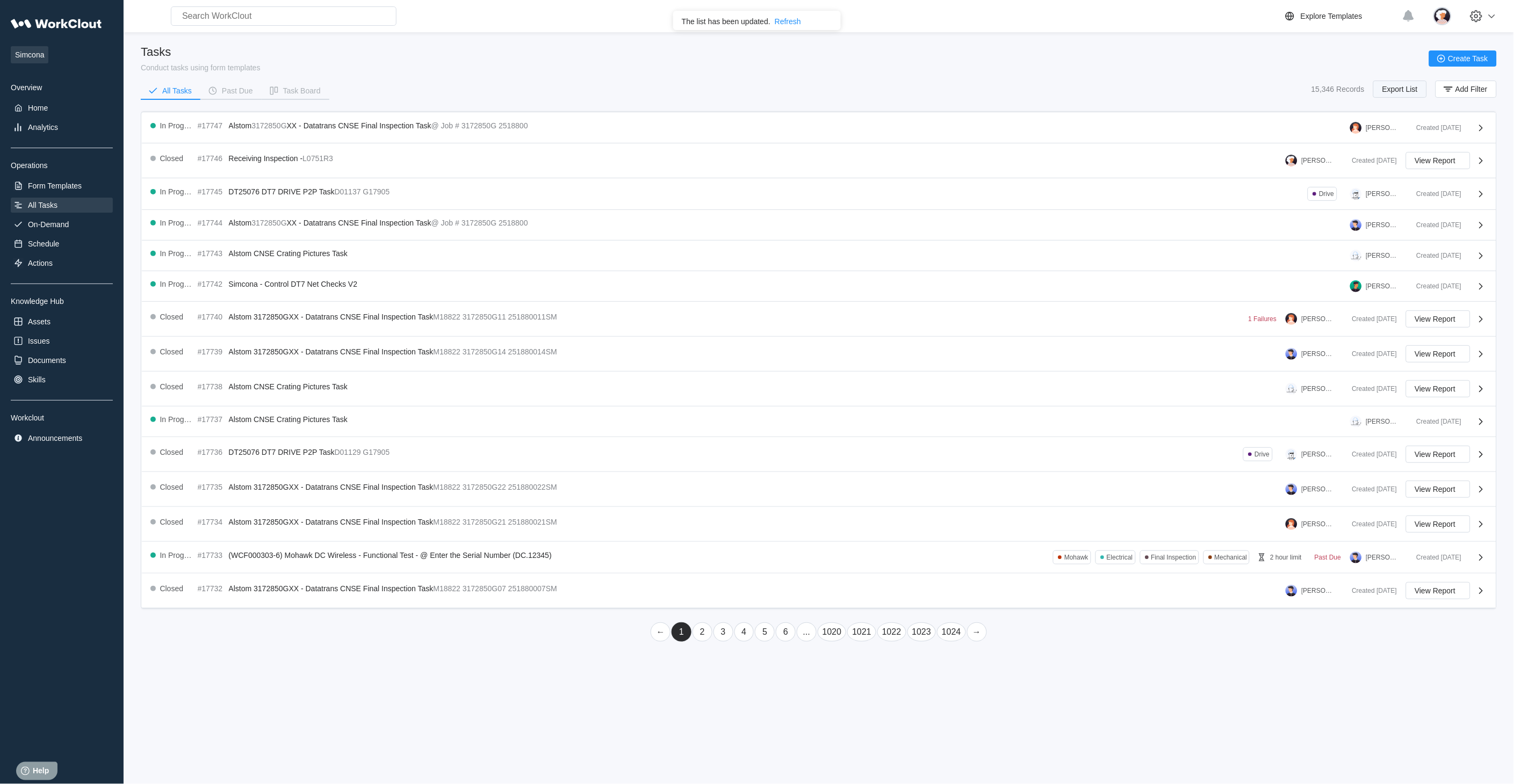
click at [1398, 86] on span "Export List" at bounding box center [1400, 89] width 36 height 8
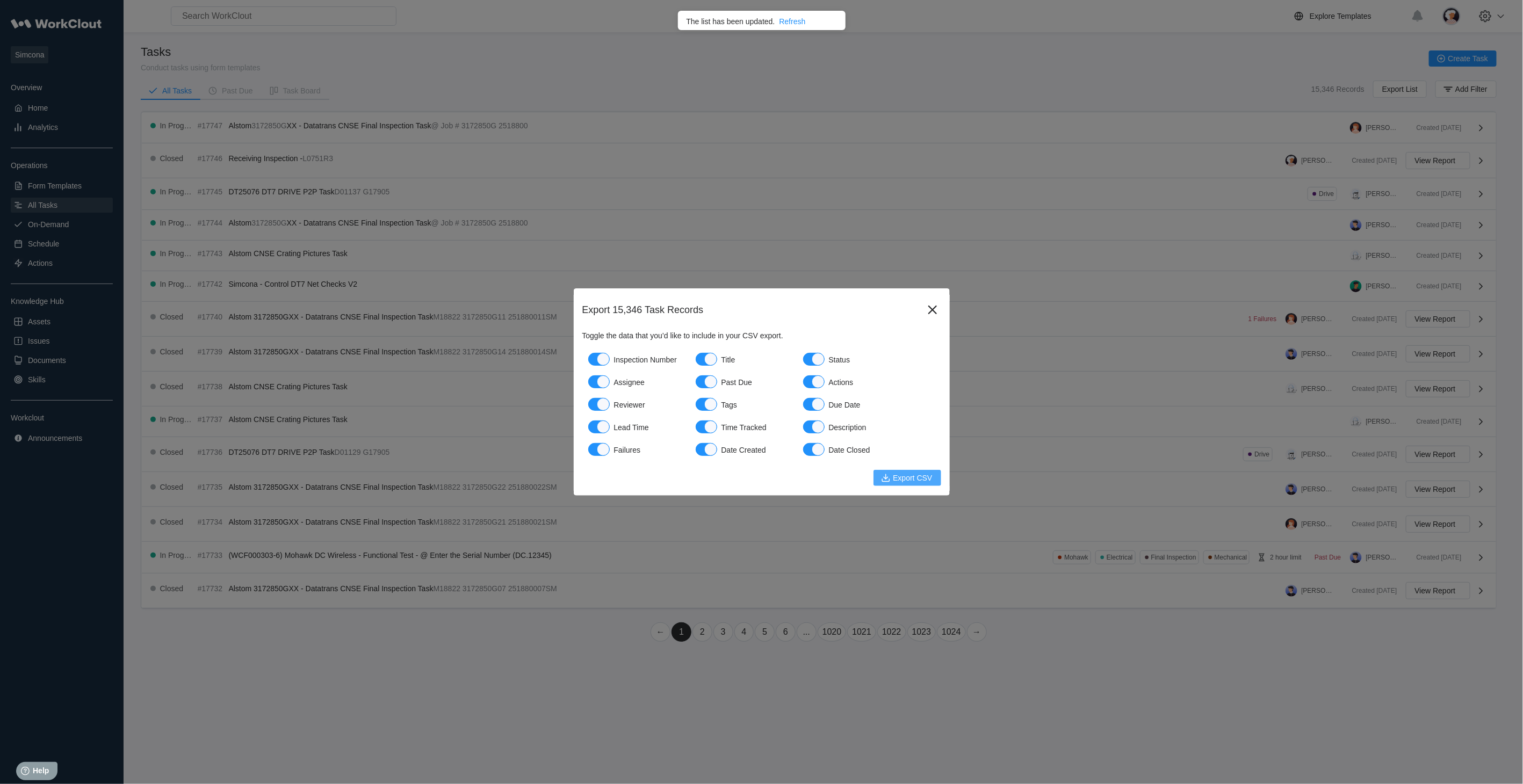
click at [921, 478] on span "Export CSV" at bounding box center [912, 478] width 39 height 8
